Goal: Task Accomplishment & Management: Manage account settings

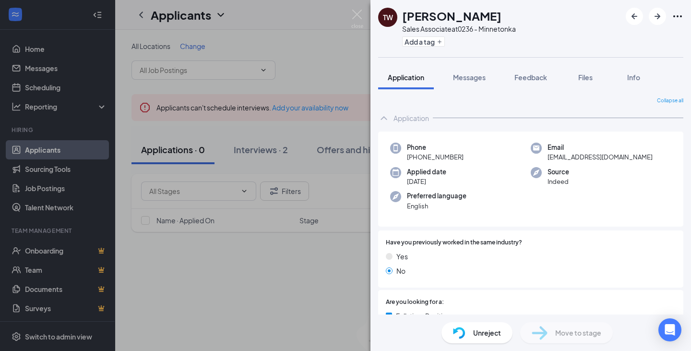
click at [307, 88] on div "TW [PERSON_NAME] Sales Associate at 0236 - Minnetonka Add a tag Application Mes…" at bounding box center [345, 175] width 691 height 351
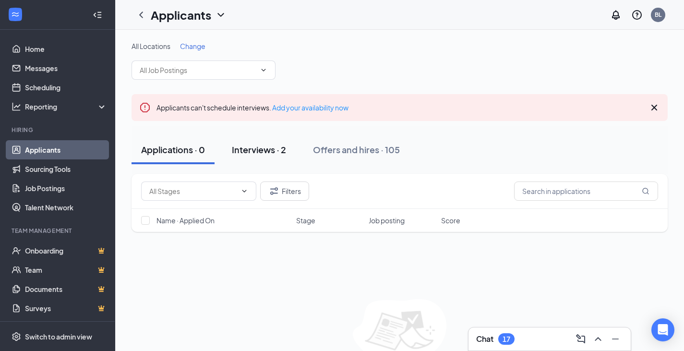
drag, startPoint x: 256, startPoint y: 153, endPoint x: 261, endPoint y: 157, distance: 6.1
click at [256, 154] on div "Interviews · 2" at bounding box center [259, 150] width 54 height 12
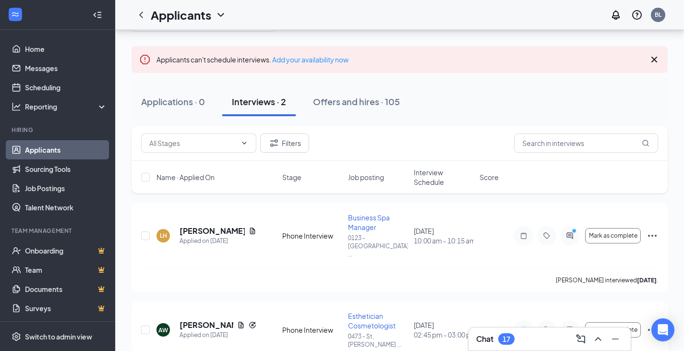
scroll to position [71, 0]
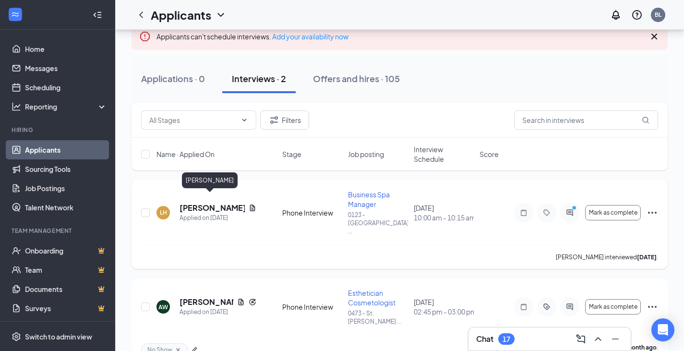
click at [204, 203] on h5 "[PERSON_NAME]" at bounding box center [212, 208] width 65 height 11
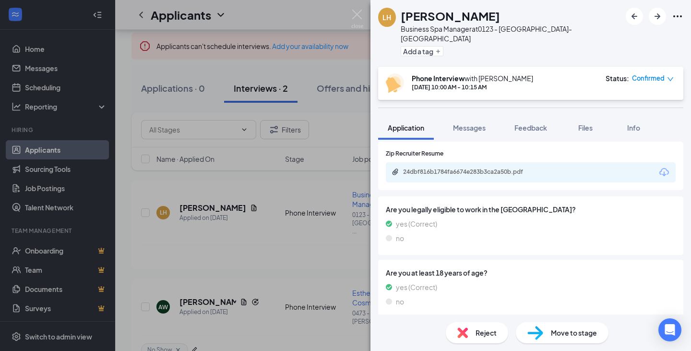
scroll to position [551, 0]
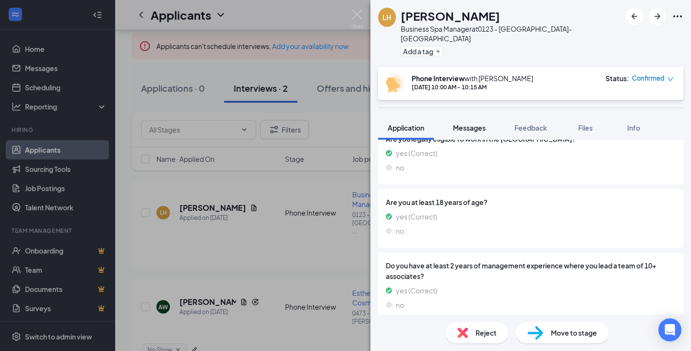
click at [464, 125] on button "Messages" at bounding box center [470, 128] width 52 height 24
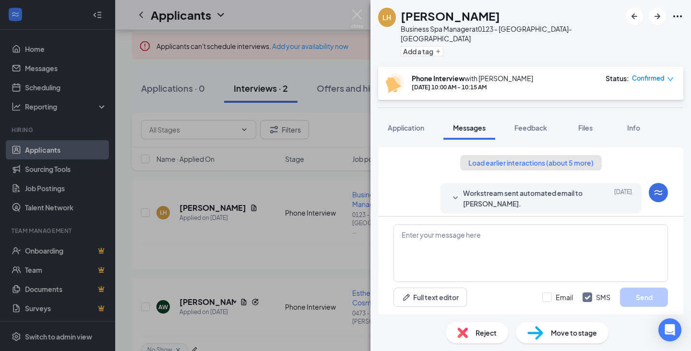
click at [549, 155] on button "Load earlier interactions (about 5 more)" at bounding box center [531, 162] width 142 height 15
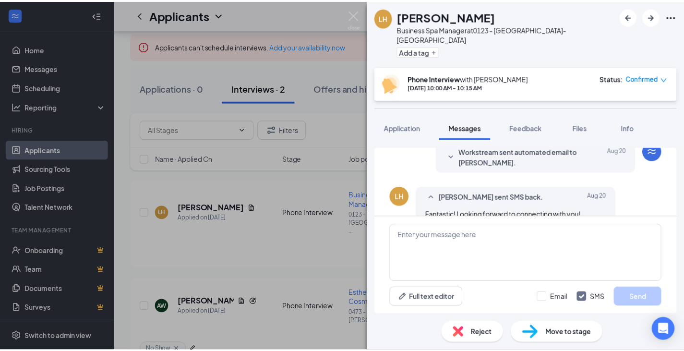
scroll to position [536, 0]
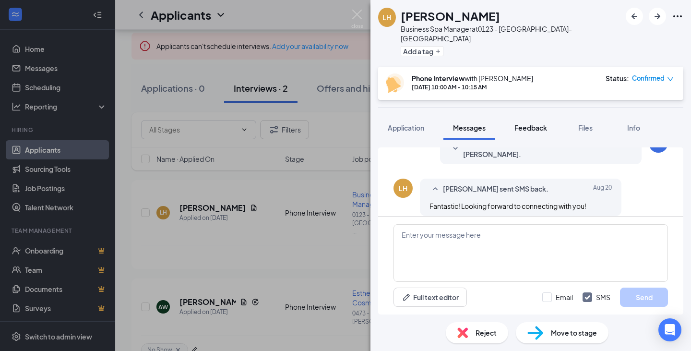
click at [522, 123] on button "Feedback" at bounding box center [531, 128] width 52 height 24
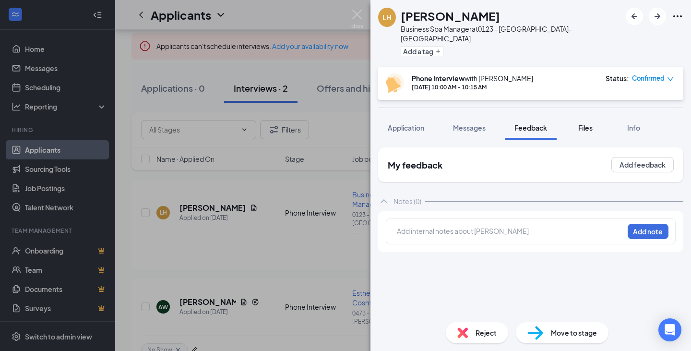
click at [592, 123] on button "Files" at bounding box center [585, 128] width 38 height 24
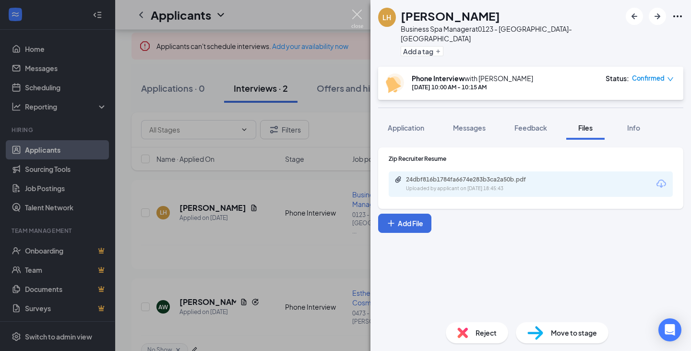
click at [355, 10] on img at bounding box center [357, 19] width 12 height 19
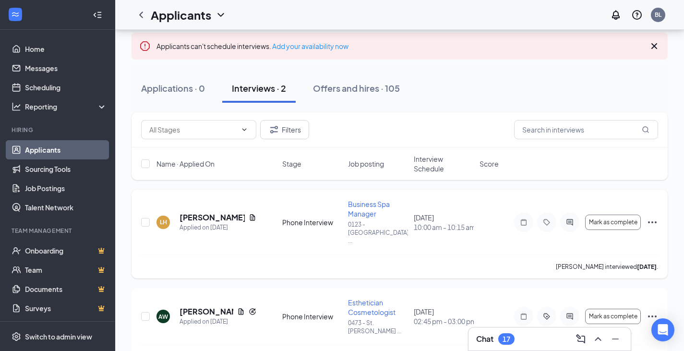
scroll to position [71, 0]
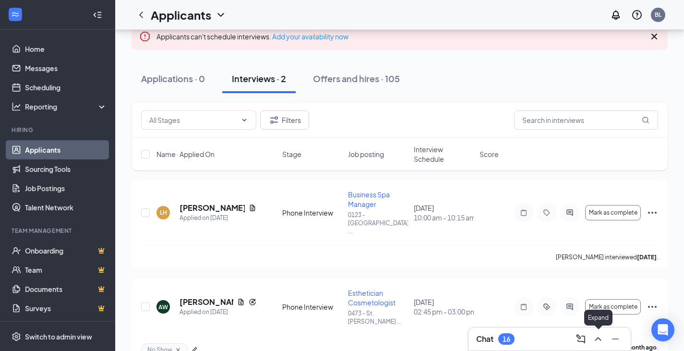
click at [591, 336] on button at bounding box center [597, 338] width 15 height 15
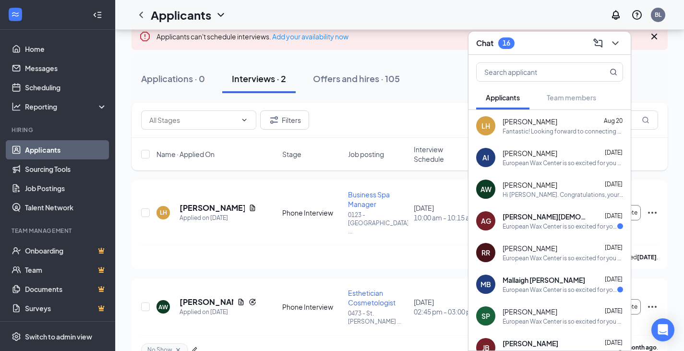
click at [565, 129] on div "Fantastic! Looking forward to connecting with you!" at bounding box center [563, 131] width 120 height 8
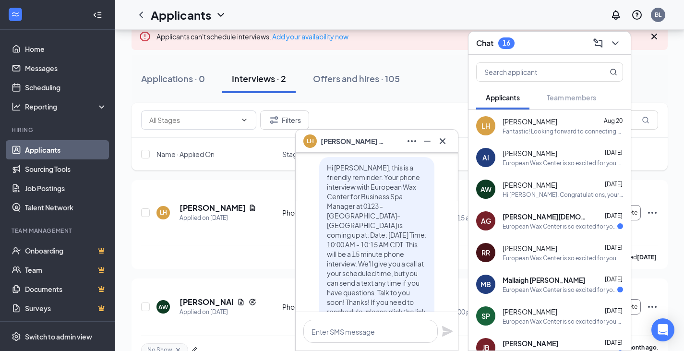
scroll to position [0, 0]
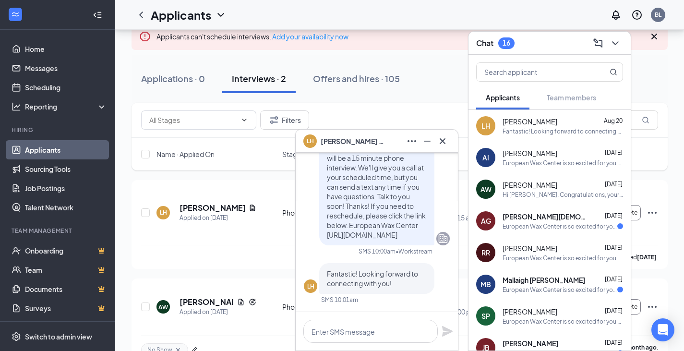
click at [406, 94] on div "Applications · 0 Interviews · 2 Offers and hires · 105" at bounding box center [400, 79] width 536 height 48
click at [623, 37] on div "Chat 16" at bounding box center [549, 43] width 162 height 23
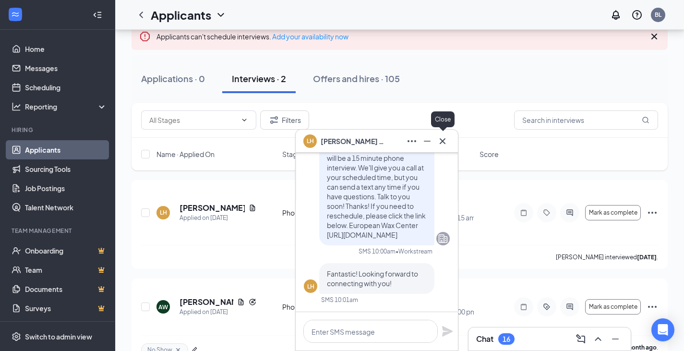
click at [444, 140] on icon "Cross" at bounding box center [443, 141] width 12 height 12
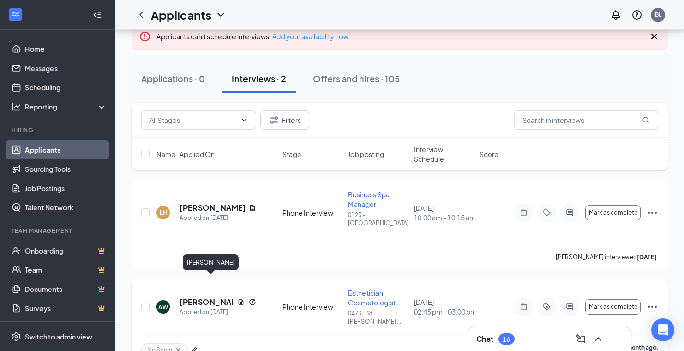
click at [193, 297] on h5 "[PERSON_NAME]" at bounding box center [207, 302] width 54 height 11
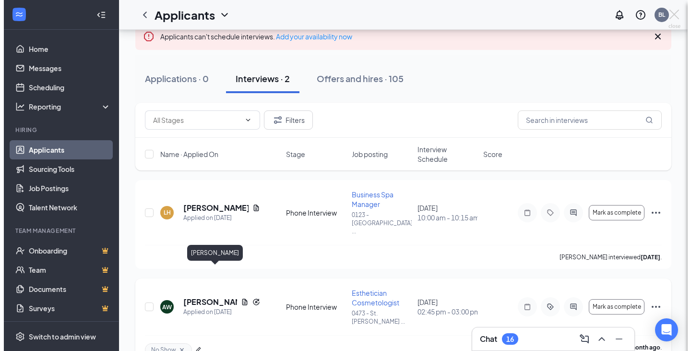
scroll to position [61, 0]
